Goal: Check status: Check status

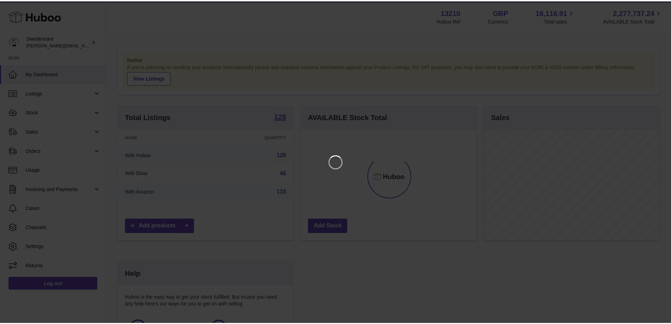
scroll to position [111, 177]
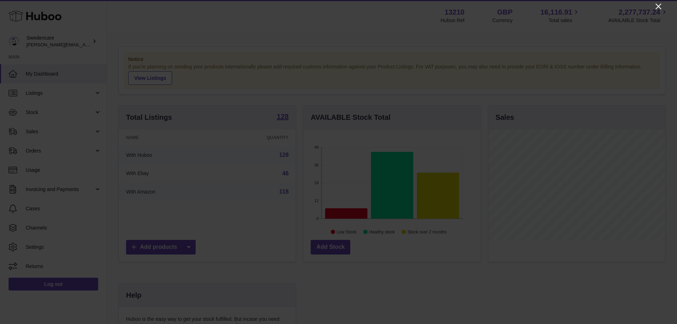
click at [658, 3] on icon "Close" at bounding box center [658, 6] width 9 height 9
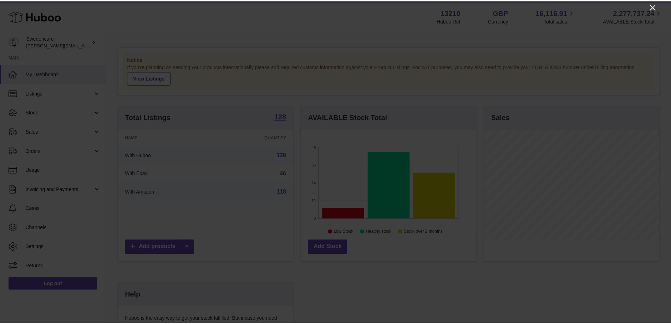
scroll to position [356860, 356797]
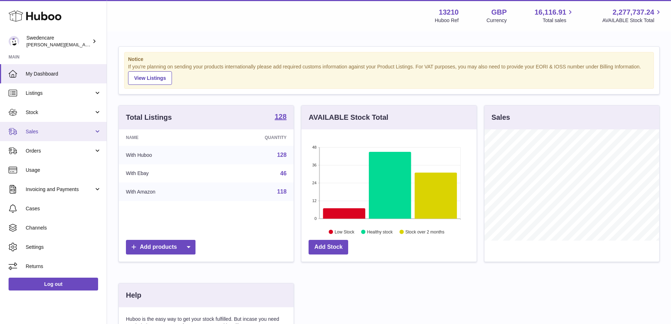
click at [55, 130] on span "Sales" at bounding box center [60, 132] width 68 height 7
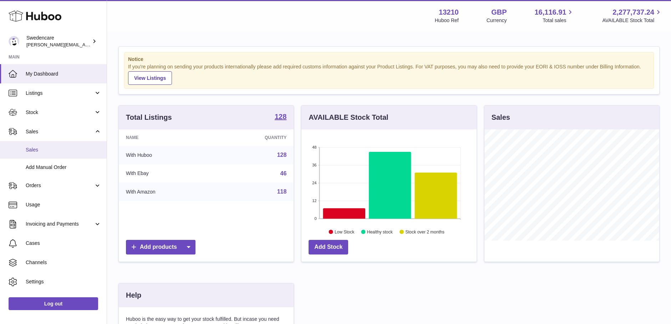
click at [72, 146] on link "Sales" at bounding box center [53, 149] width 107 height 17
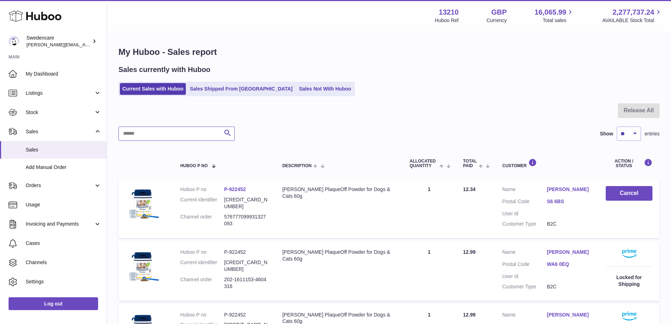
click at [190, 134] on input "text" at bounding box center [177, 134] width 116 height 14
paste input "**********"
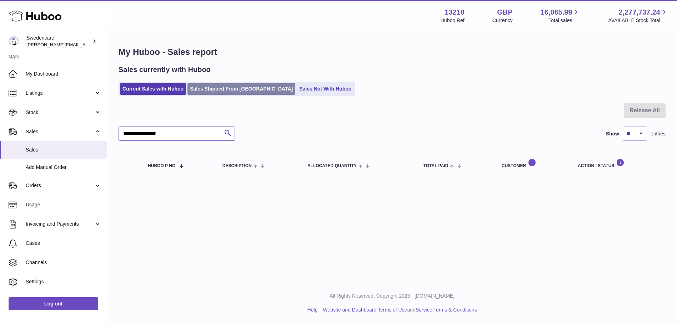
type input "**********"
click at [220, 89] on link "Sales Shipped From Huboo" at bounding box center [241, 89] width 108 height 12
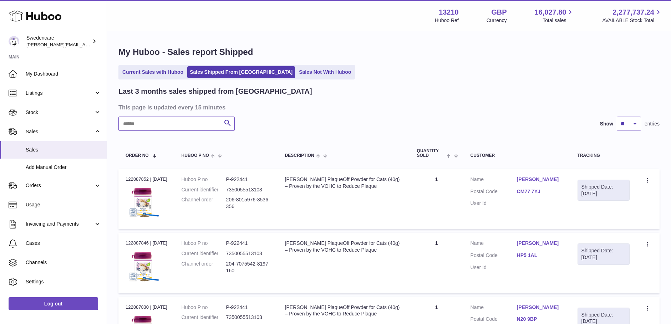
click at [185, 127] on input "text" at bounding box center [177, 124] width 116 height 14
type input "*"
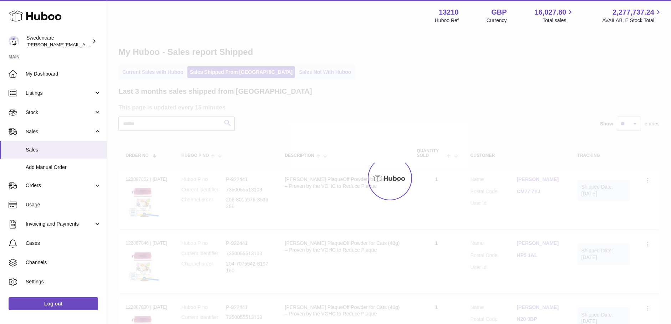
type input "*"
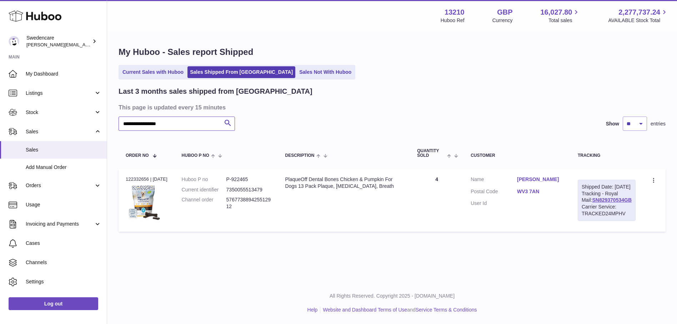
type input "**********"
drag, startPoint x: 628, startPoint y: 206, endPoint x: 573, endPoint y: 209, distance: 55.4
click at [573, 209] on td "Shipped Date: 5th Aug 2025 Tracking - Royal Mail: SN829370534GB Carrier Service…" at bounding box center [606, 200] width 72 height 63
copy link "SN829370534GB"
